Goal: Task Accomplishment & Management: Use online tool/utility

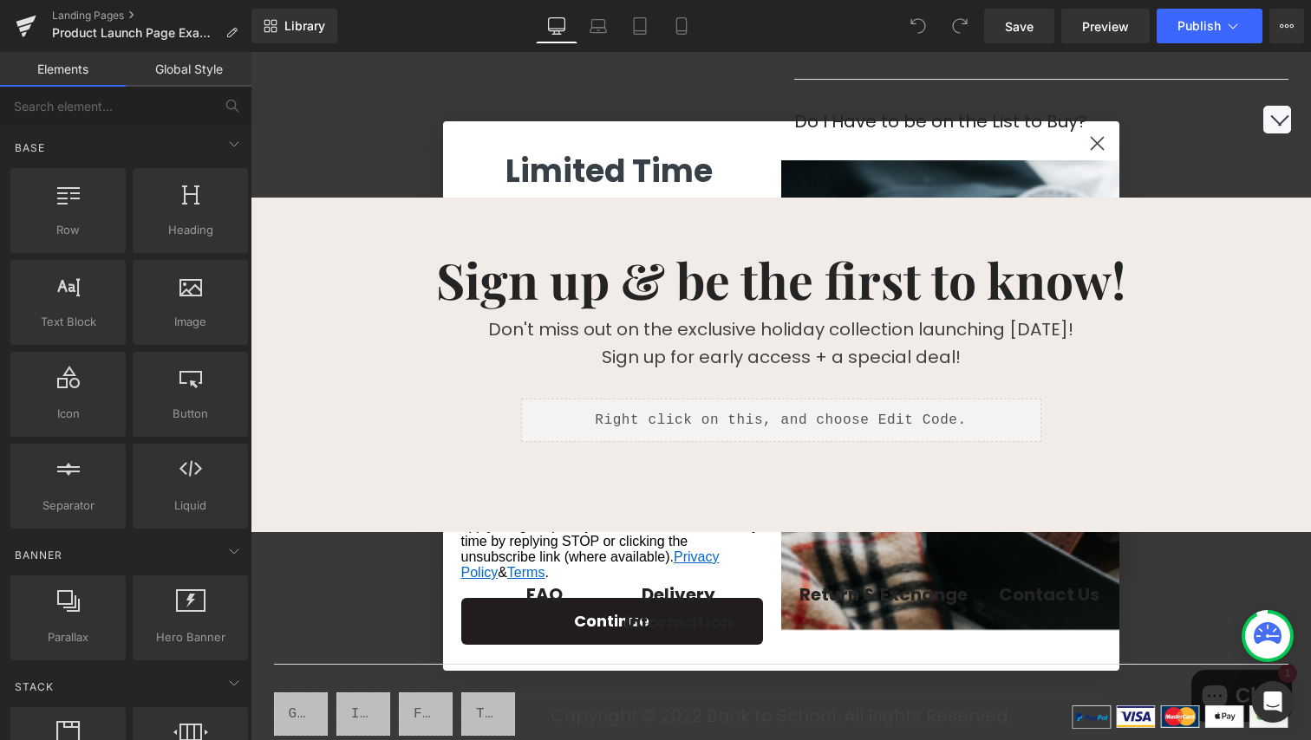
scroll to position [1344, 0]
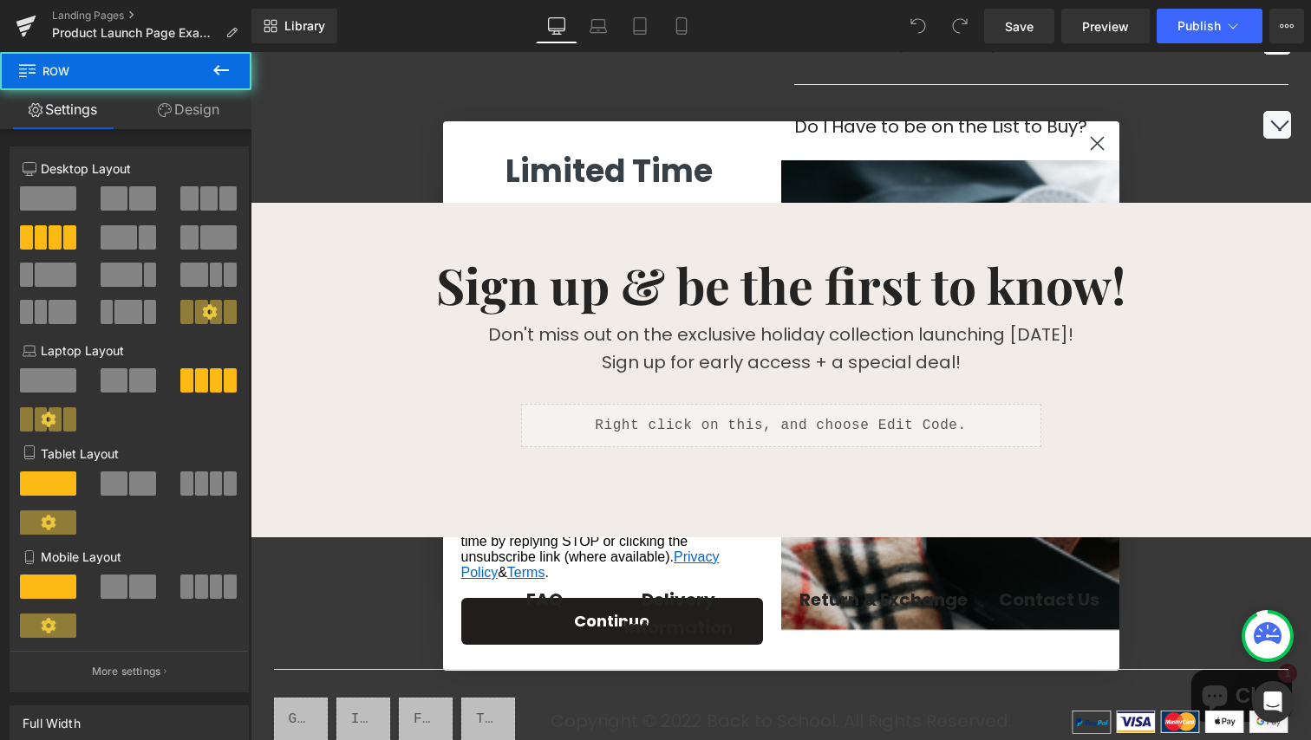
click at [1164, 570] on div "FAQ Text Block Delivery Information Text Block Return & Exchange Text Block Con…" at bounding box center [780, 614] width 819 height 109
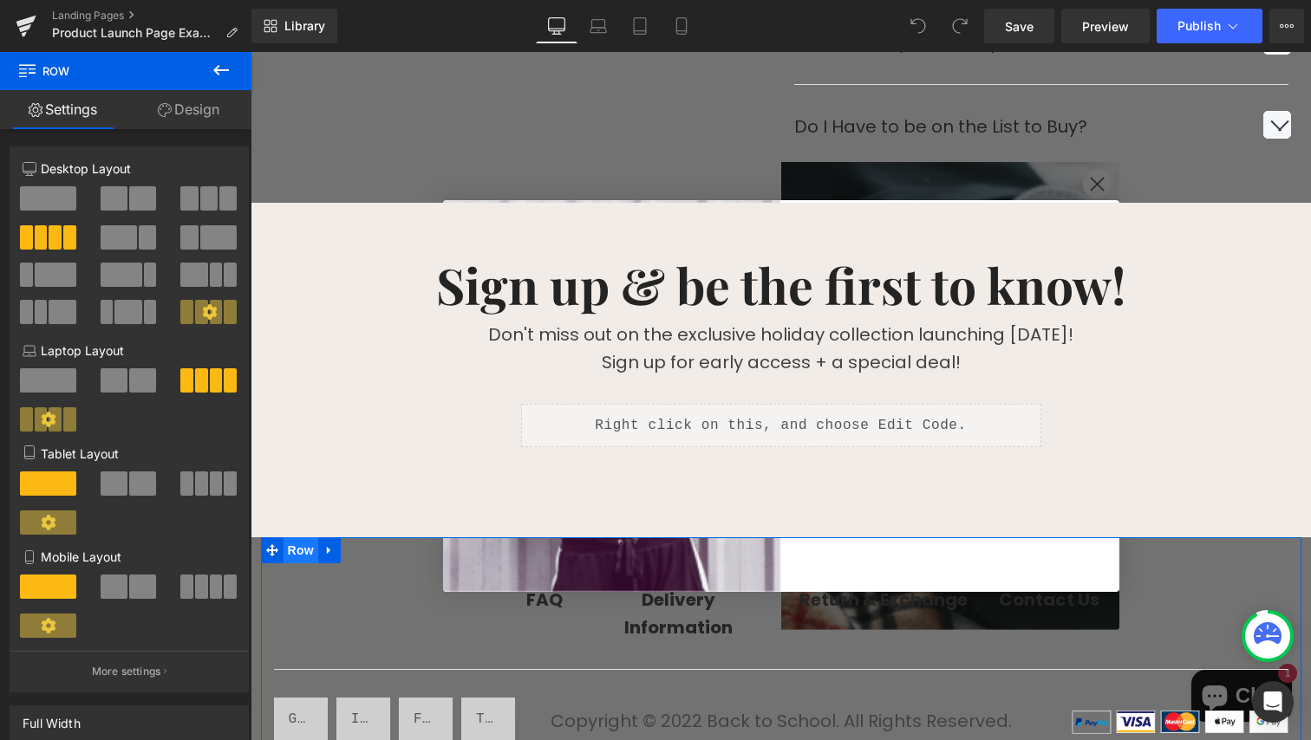
click at [294, 550] on span "Row" at bounding box center [300, 550] width 35 height 26
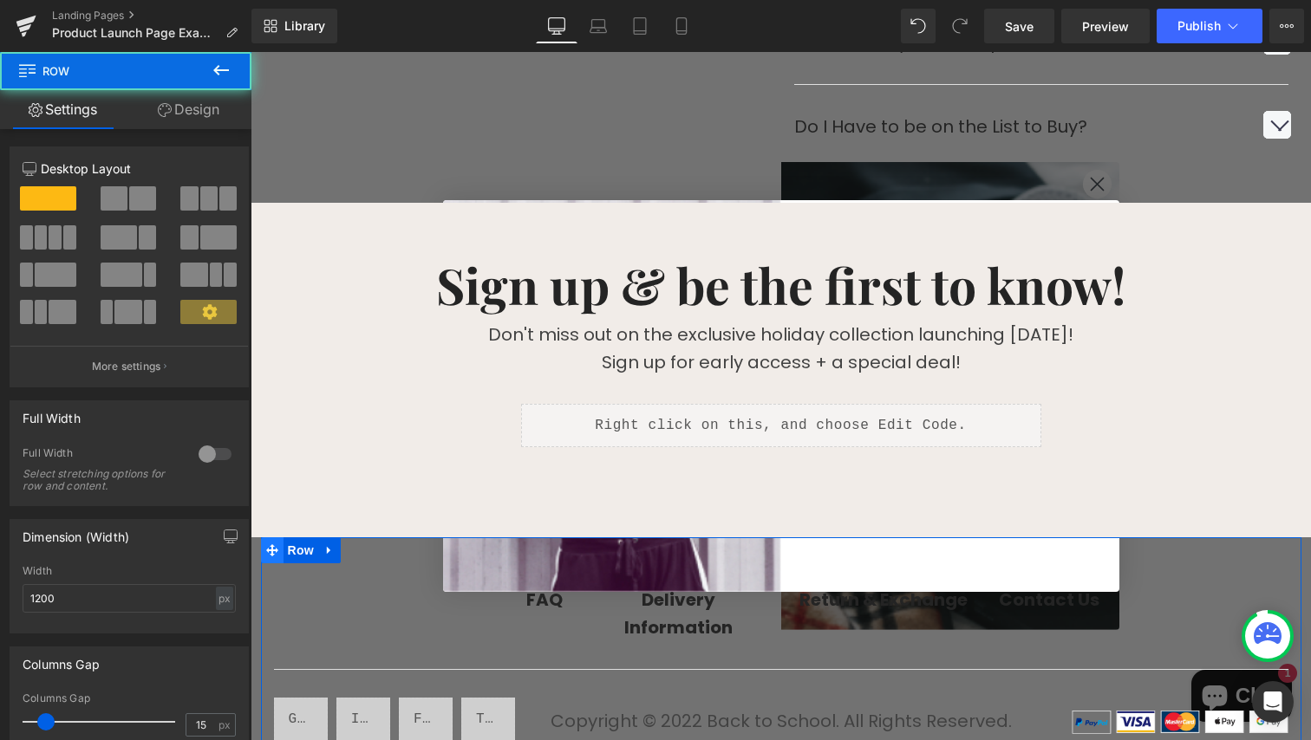
click at [267, 551] on icon at bounding box center [272, 550] width 12 height 12
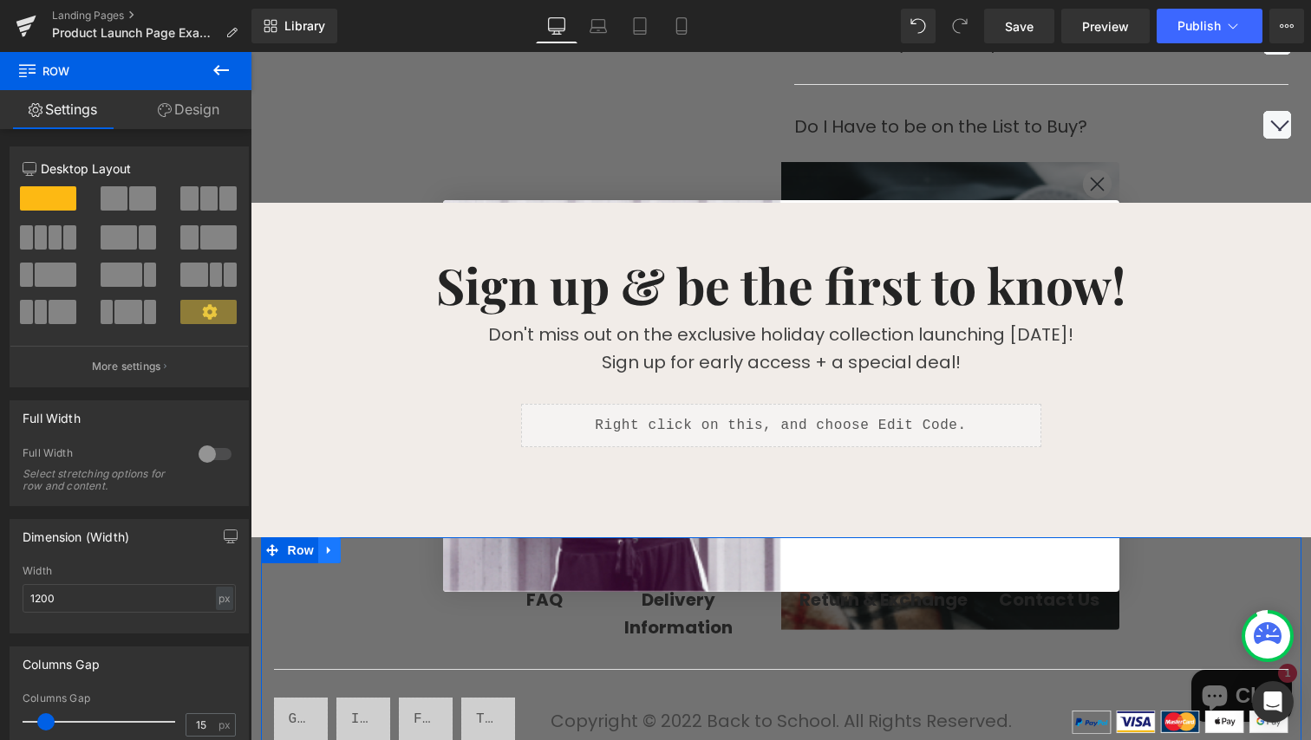
click at [323, 550] on icon at bounding box center [329, 550] width 12 height 13
click at [368, 549] on icon at bounding box center [374, 550] width 12 height 12
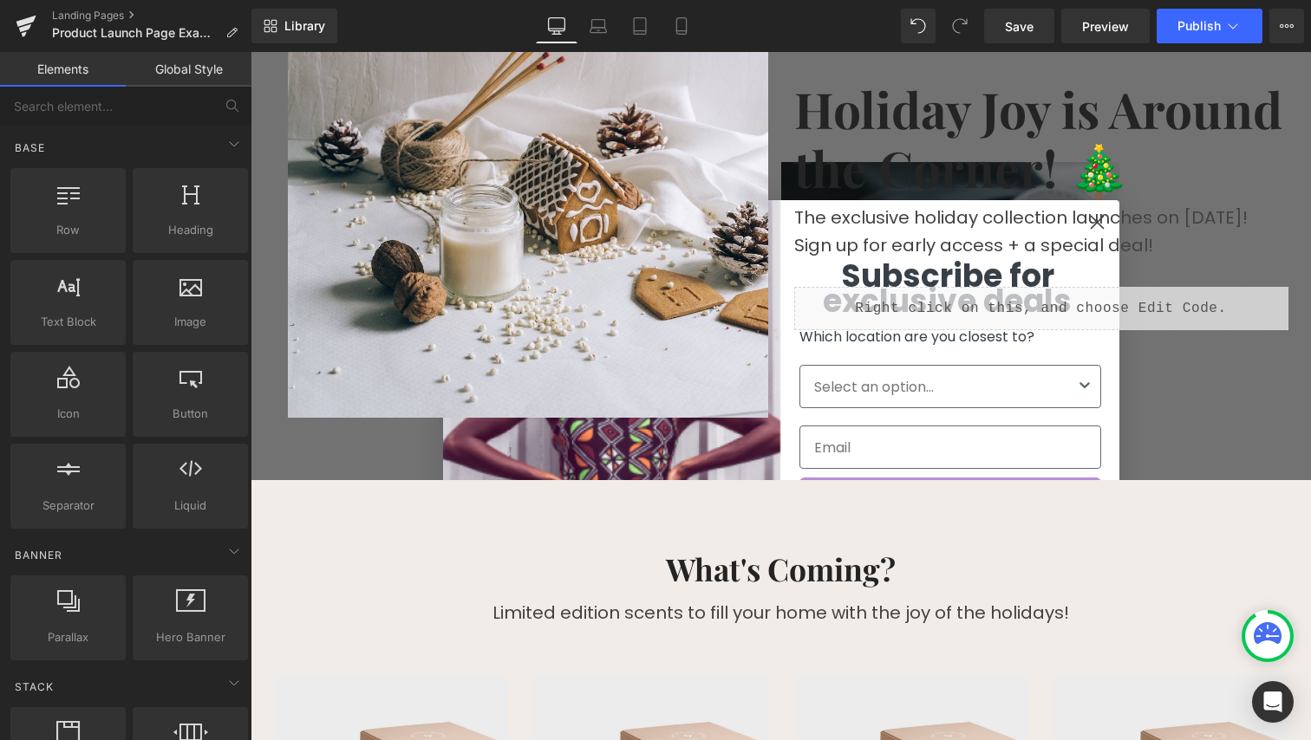
scroll to position [0, 0]
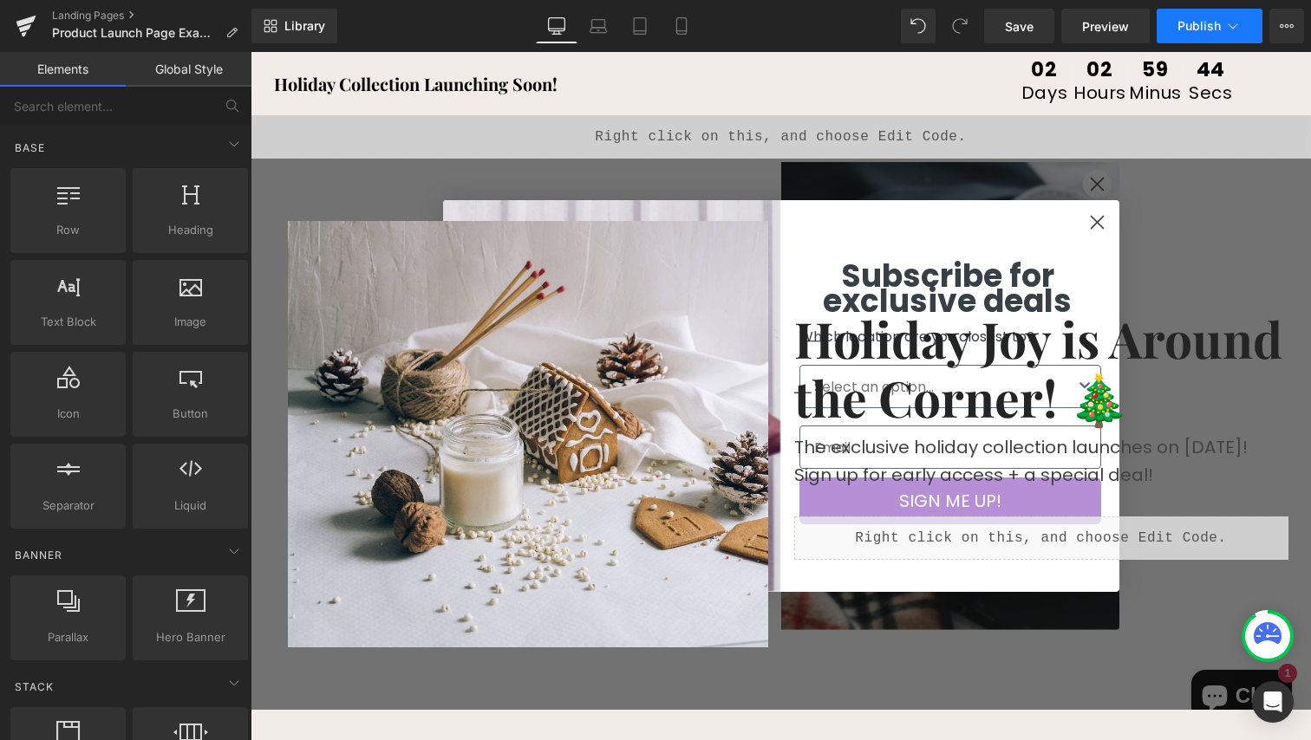
click at [1195, 32] on span "Publish" at bounding box center [1198, 26] width 43 height 14
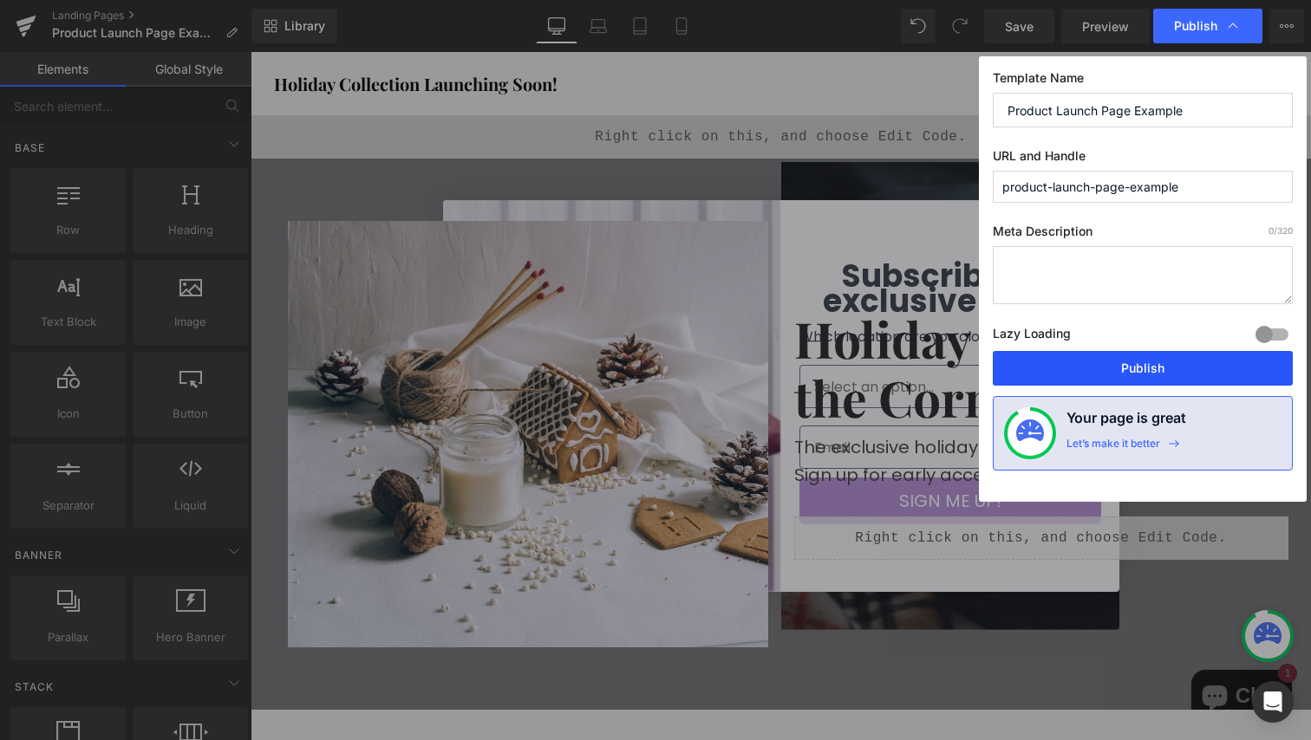
click at [1135, 368] on button "Publish" at bounding box center [1143, 368] width 300 height 35
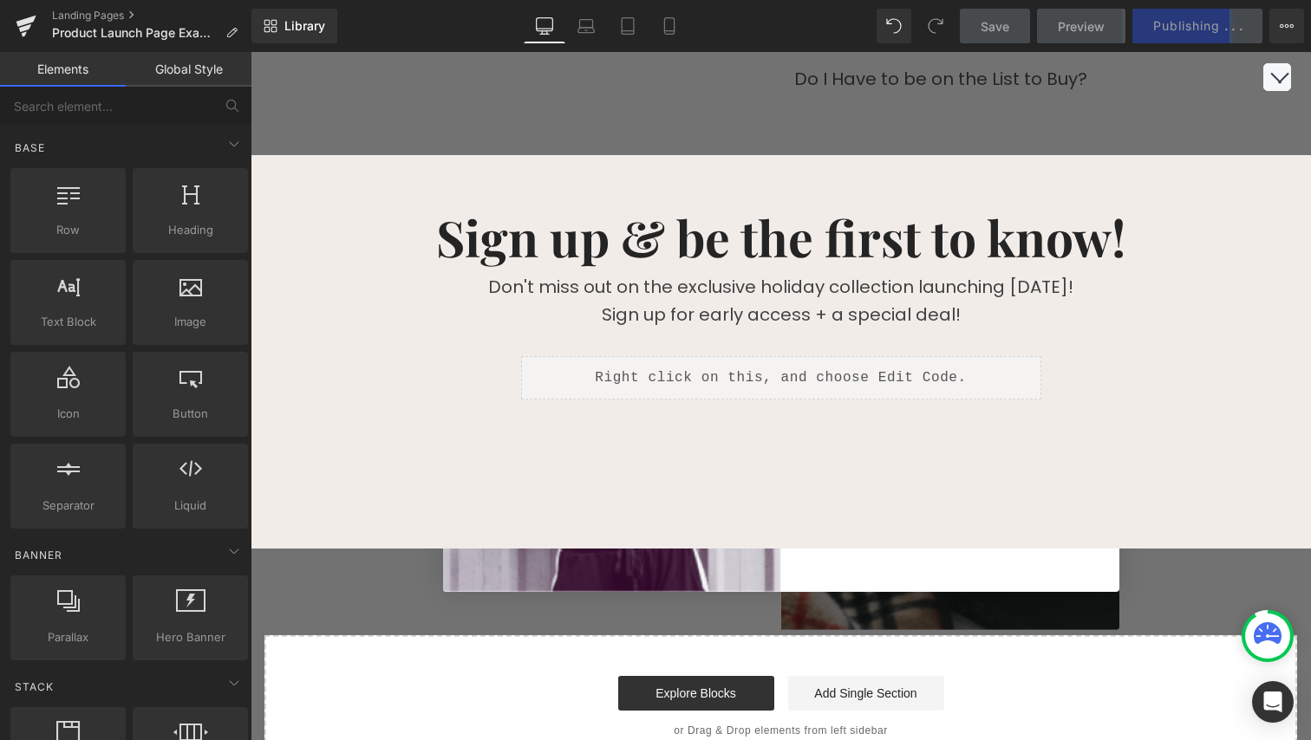
scroll to position [1455, 0]
